Goal: Information Seeking & Learning: Learn about a topic

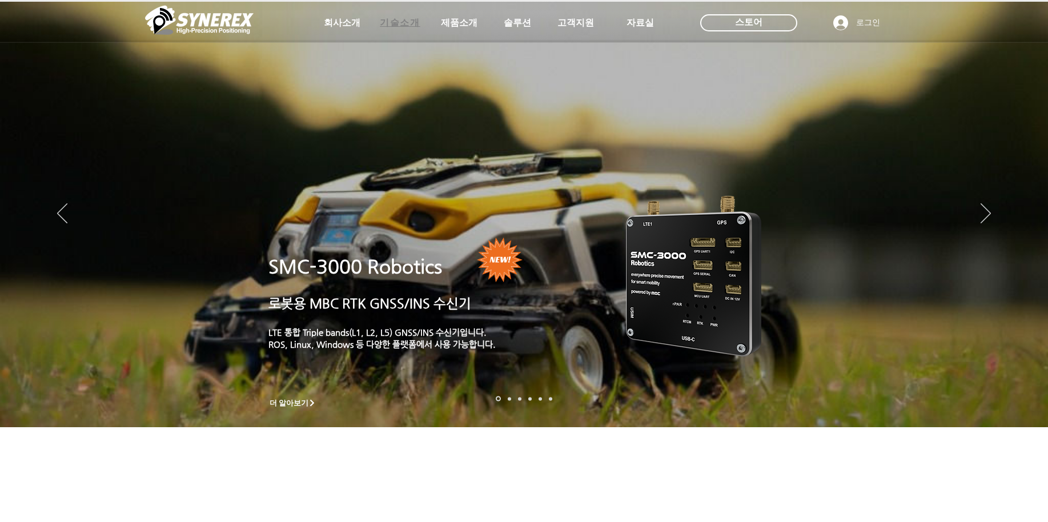
click at [396, 24] on span "기술소개" at bounding box center [400, 23] width 40 height 12
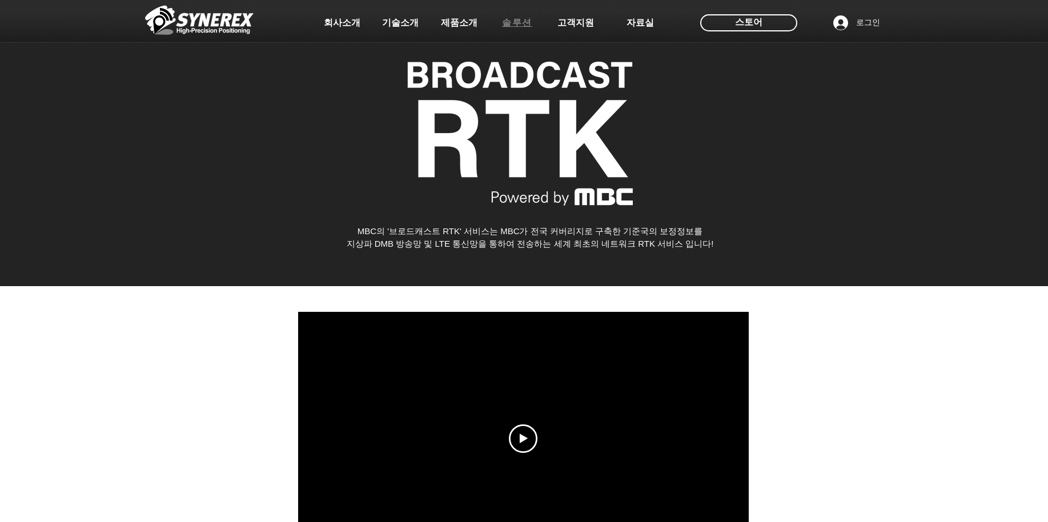
click at [507, 31] on span "솔루션" at bounding box center [517, 22] width 57 height 23
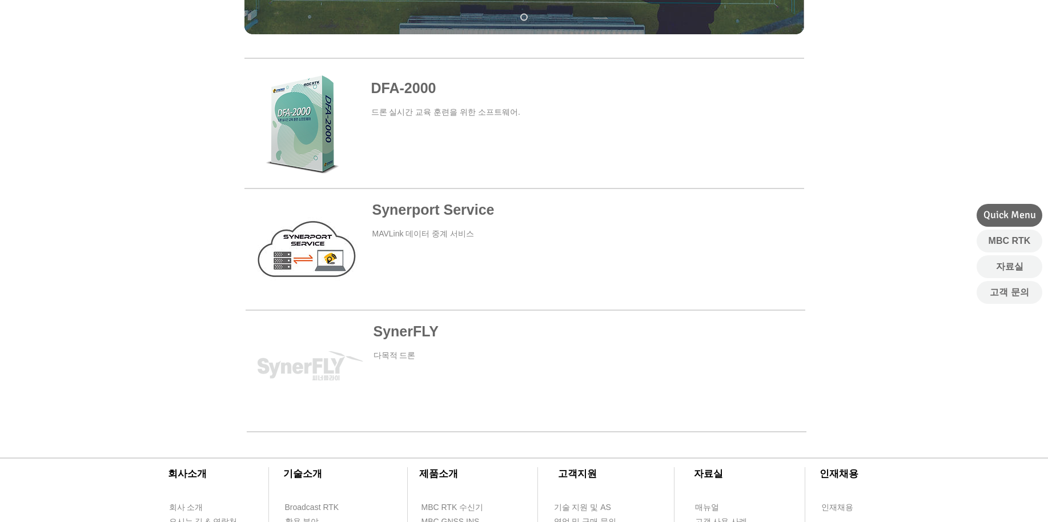
scroll to position [548, 0]
